Goal: Use online tool/utility: Utilize a website feature to perform a specific function

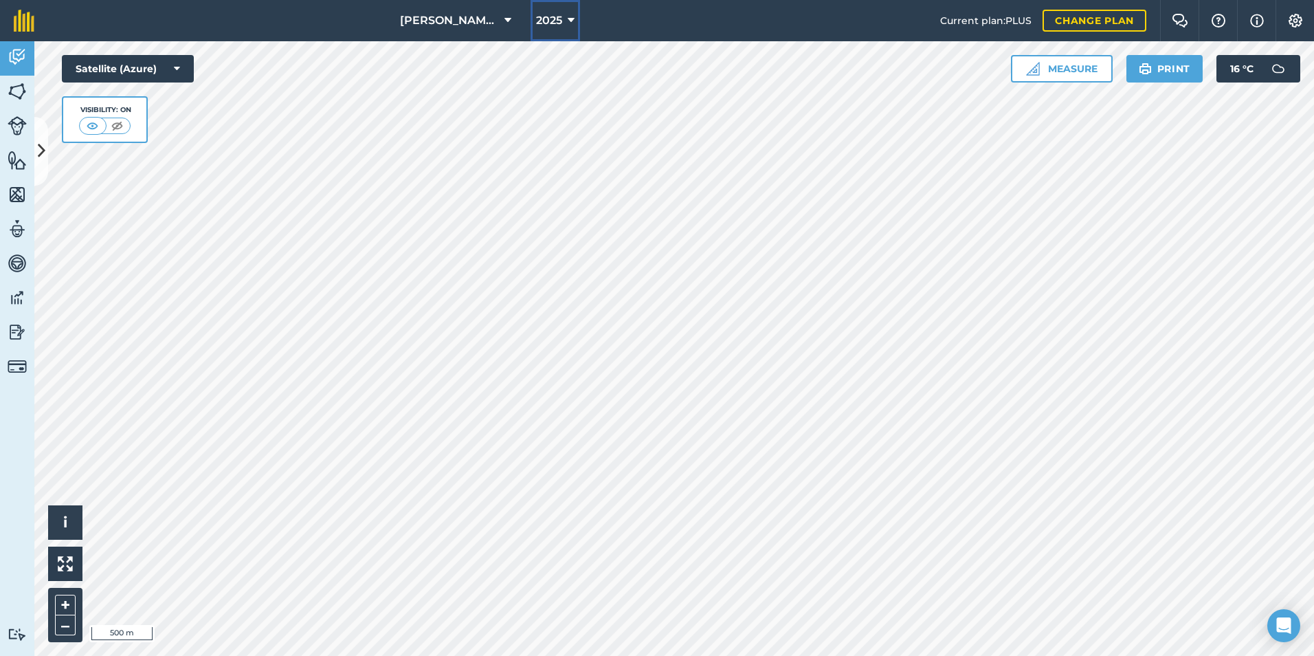
click at [570, 25] on icon at bounding box center [571, 20] width 7 height 16
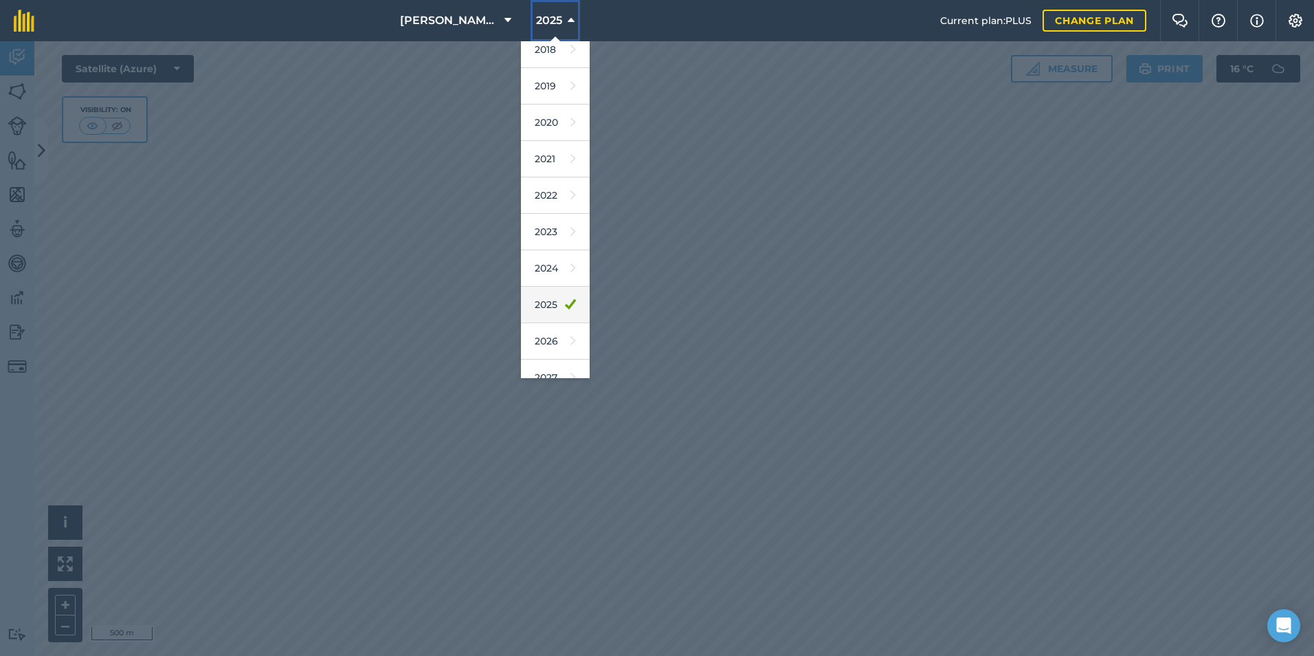
scroll to position [64, 0]
click at [555, 314] on link "2026" at bounding box center [555, 323] width 69 height 36
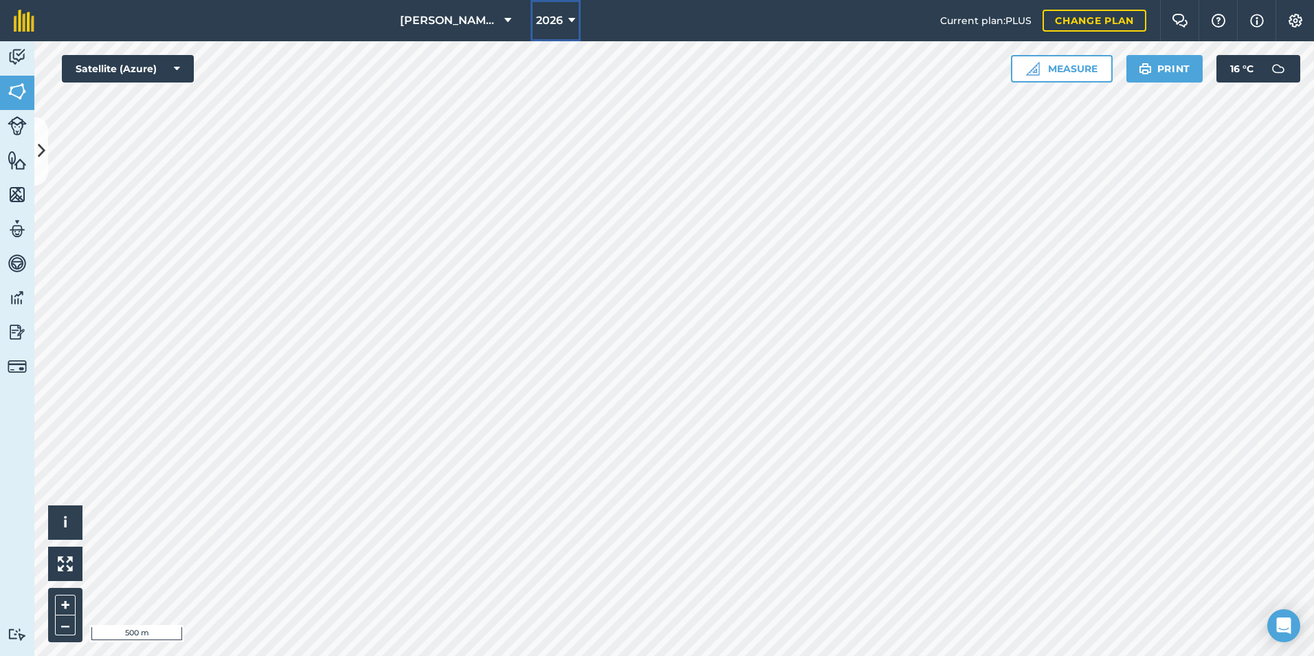
click at [557, 16] on span "2026" at bounding box center [549, 20] width 27 height 16
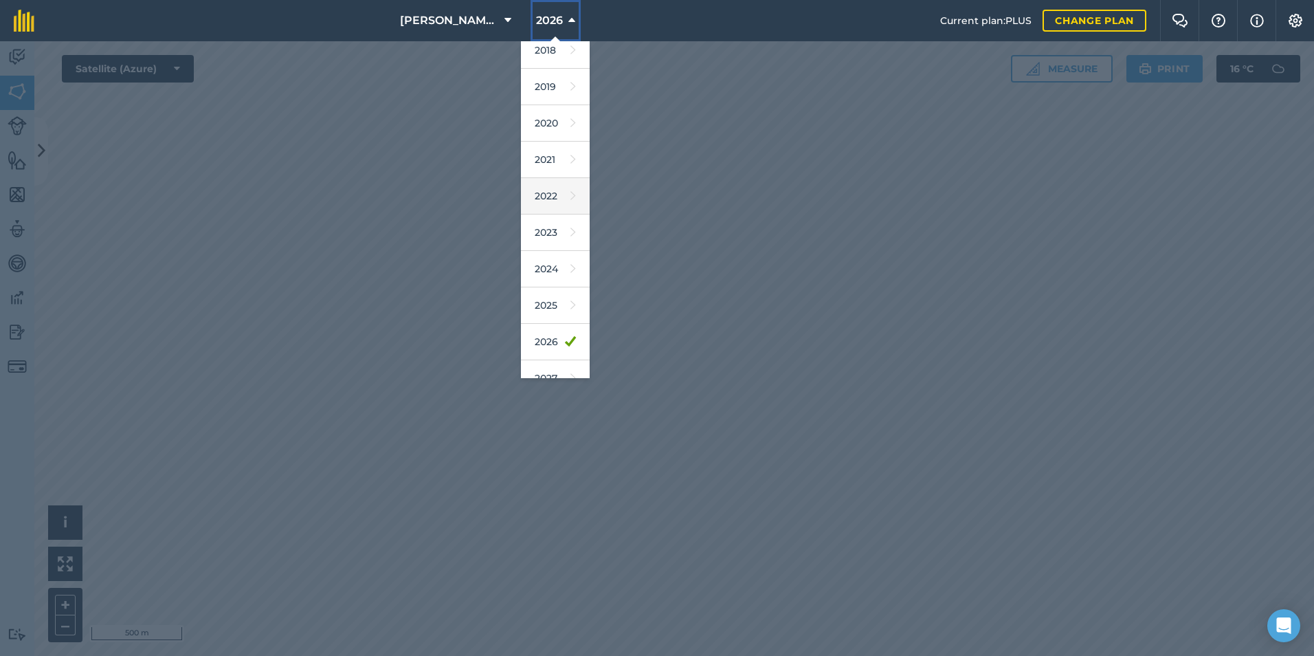
scroll to position [64, 0]
click at [542, 269] on link "2025" at bounding box center [555, 287] width 69 height 36
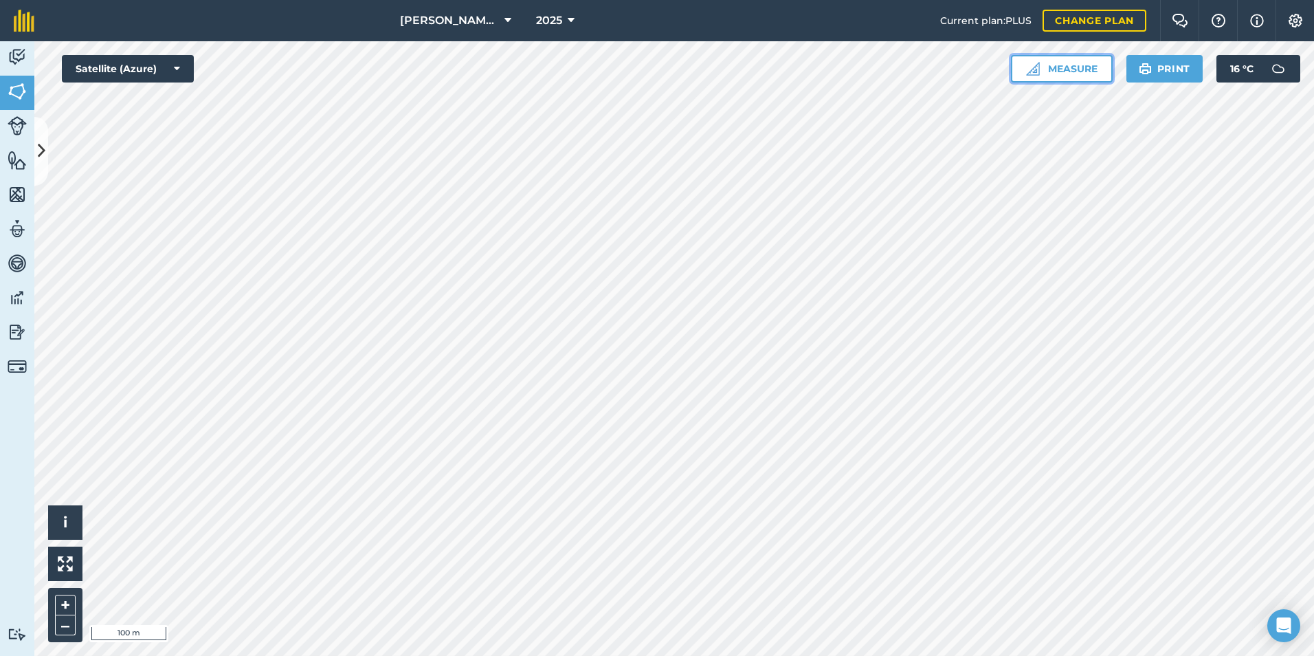
click at [1053, 69] on button "Measure" at bounding box center [1062, 68] width 102 height 27
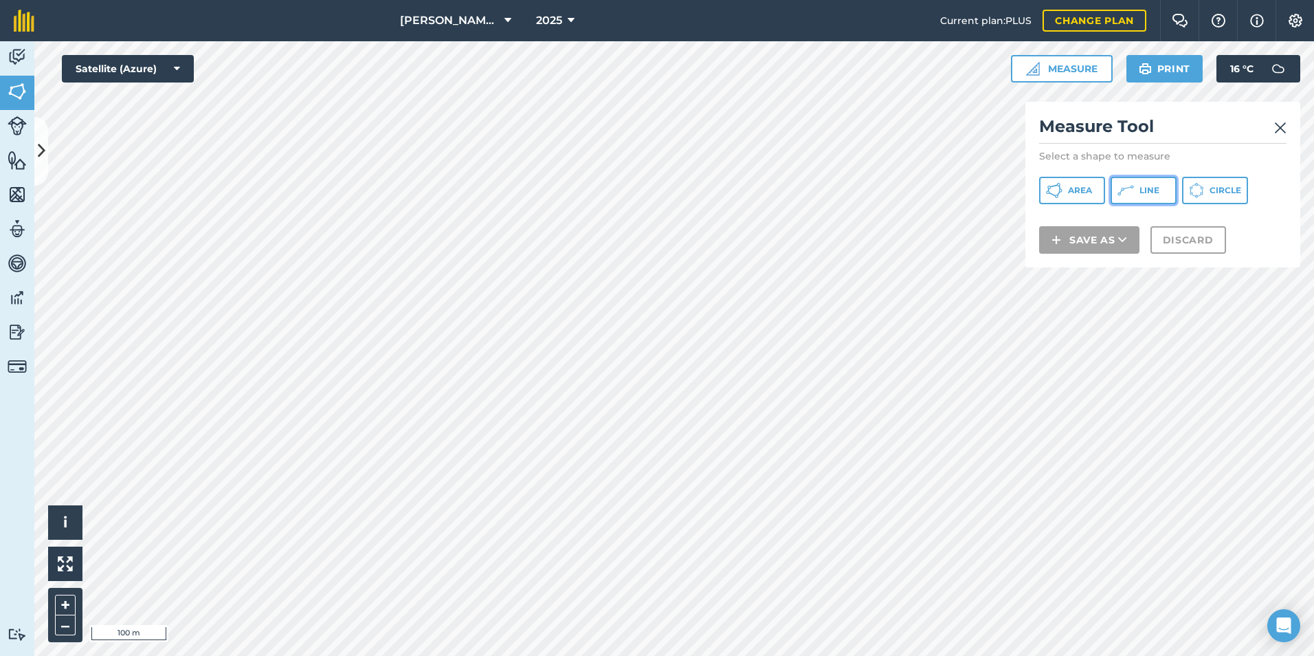
click at [1129, 189] on icon at bounding box center [1126, 190] width 16 height 16
click at [1175, 256] on button "Discard" at bounding box center [1189, 257] width 76 height 27
